Goal: Task Accomplishment & Management: Manage account settings

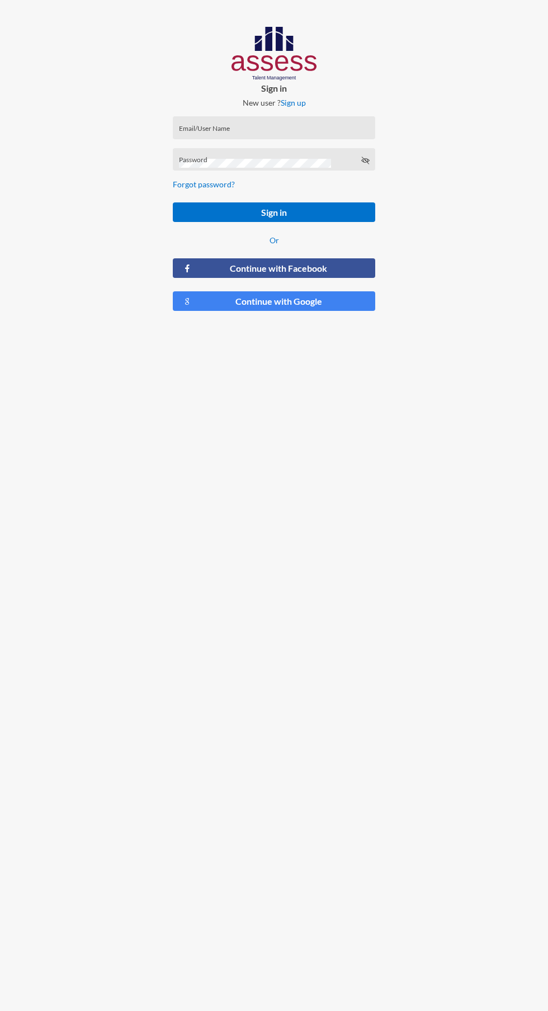
click at [282, 134] on input "Email/User Name" at bounding box center [274, 131] width 191 height 9
type input "[PERSON_NAME][EMAIL_ADDRESS][DOMAIN_NAME]"
click at [173, 202] on button "Sign in" at bounding box center [274, 212] width 202 height 20
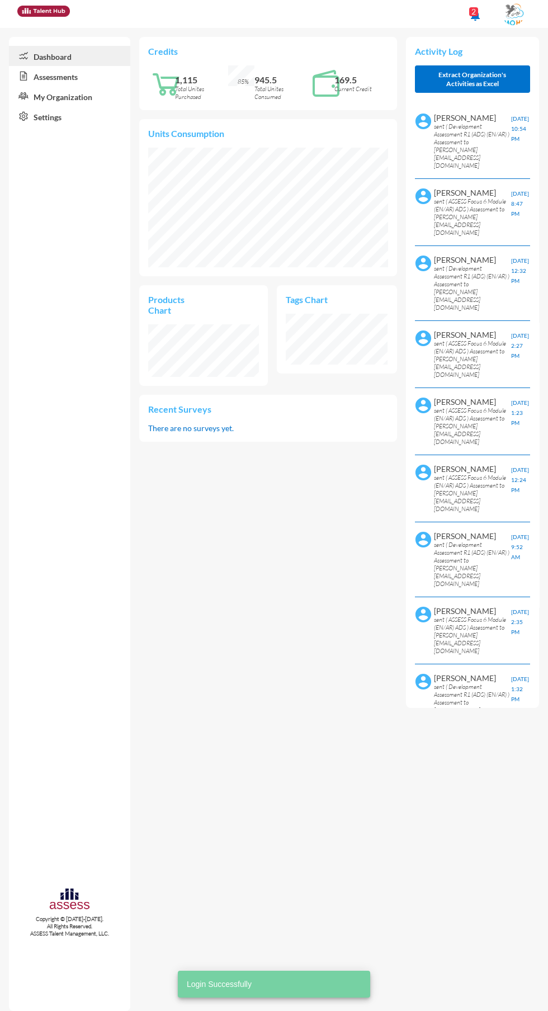
scroll to position [53, 111]
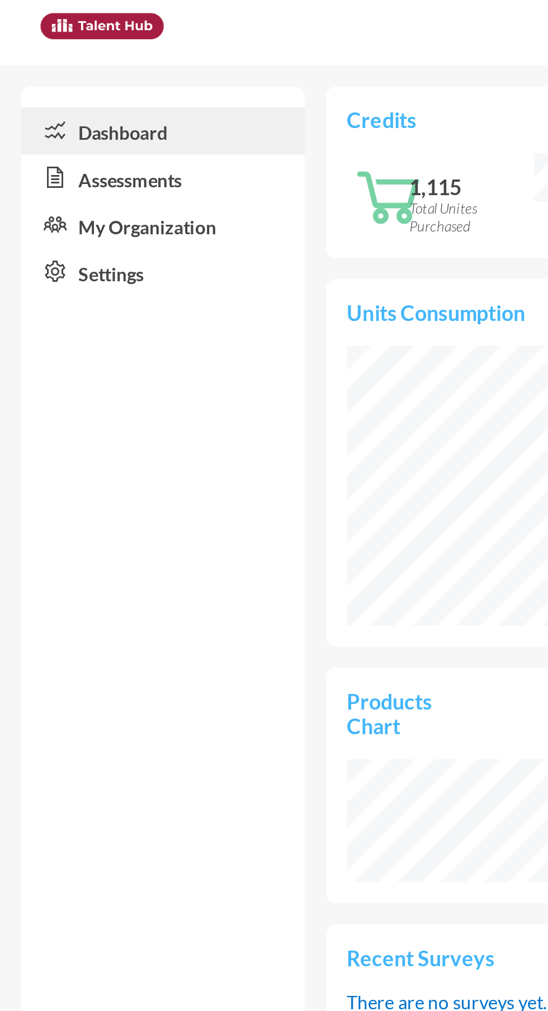
click at [59, 79] on link "Assessments" at bounding box center [69, 76] width 121 height 20
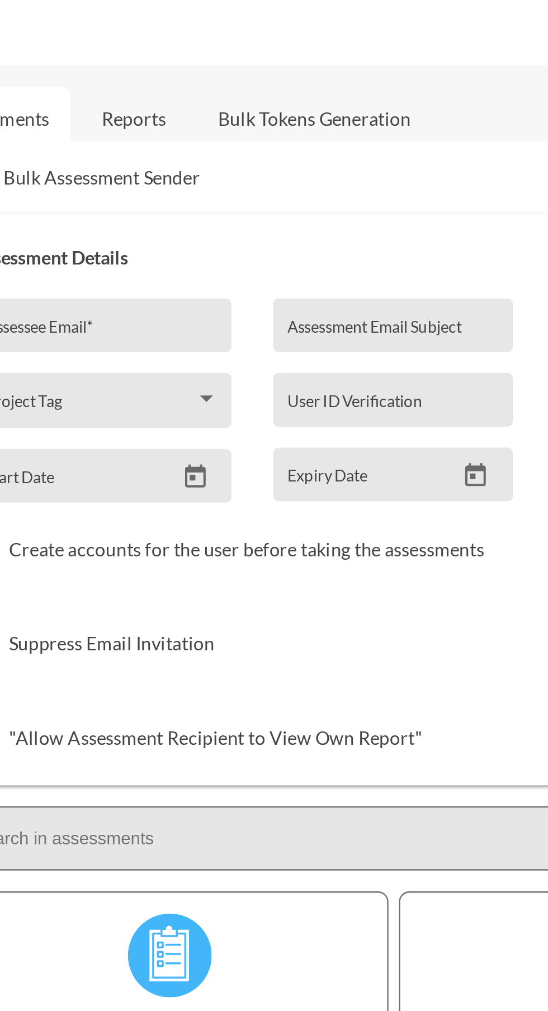
click at [227, 52] on link "Reports" at bounding box center [228, 50] width 45 height 27
